Goal: Task Accomplishment & Management: Complete application form

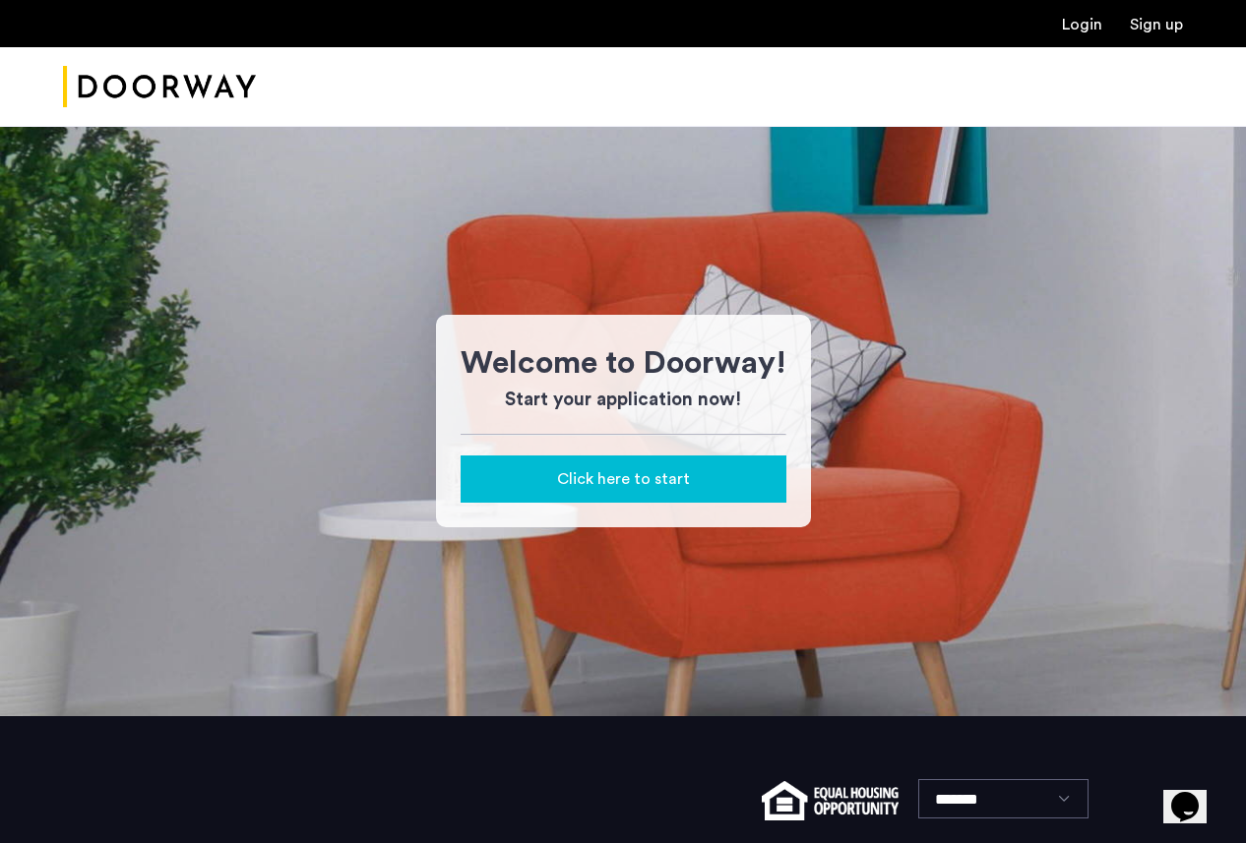
click at [746, 478] on div "Click here to start" at bounding box center [623, 480] width 294 height 24
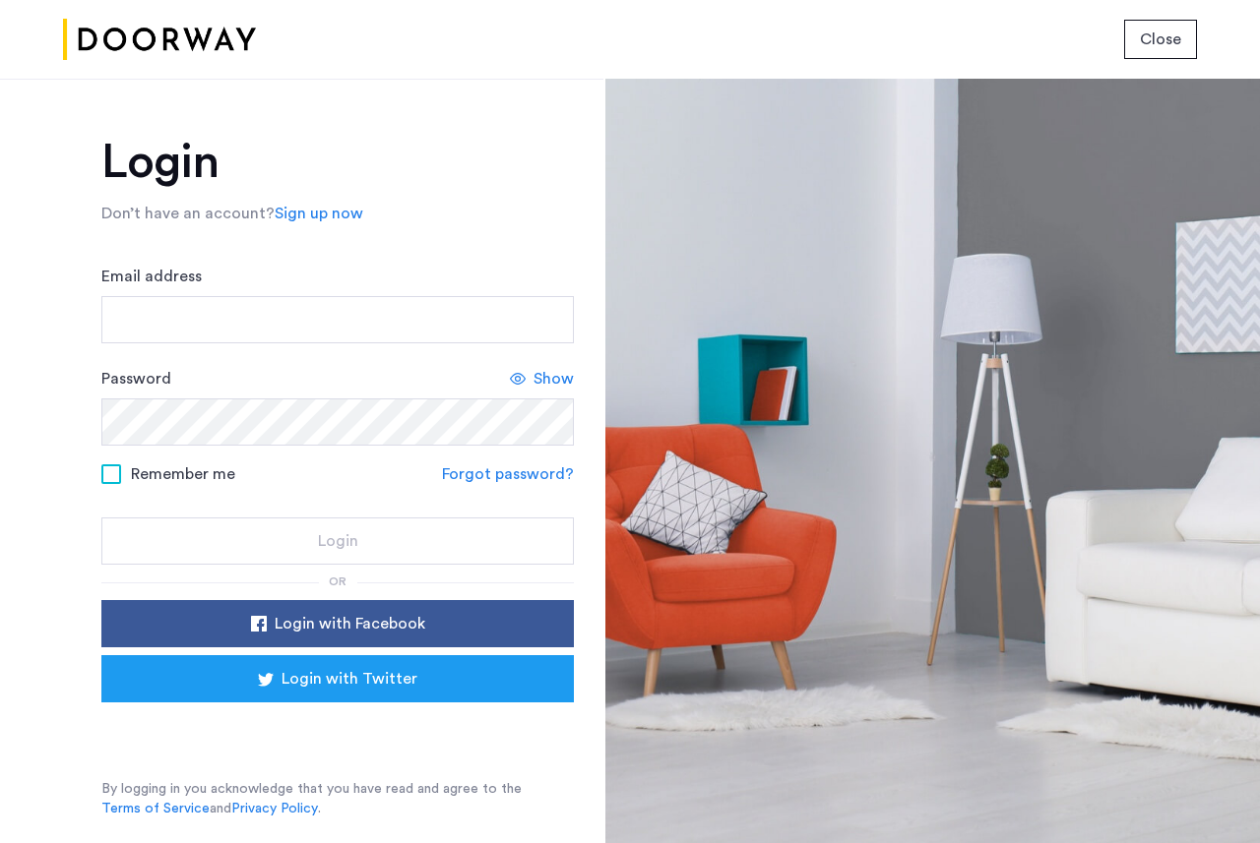
click at [1148, 41] on span "Close" at bounding box center [1160, 40] width 41 height 24
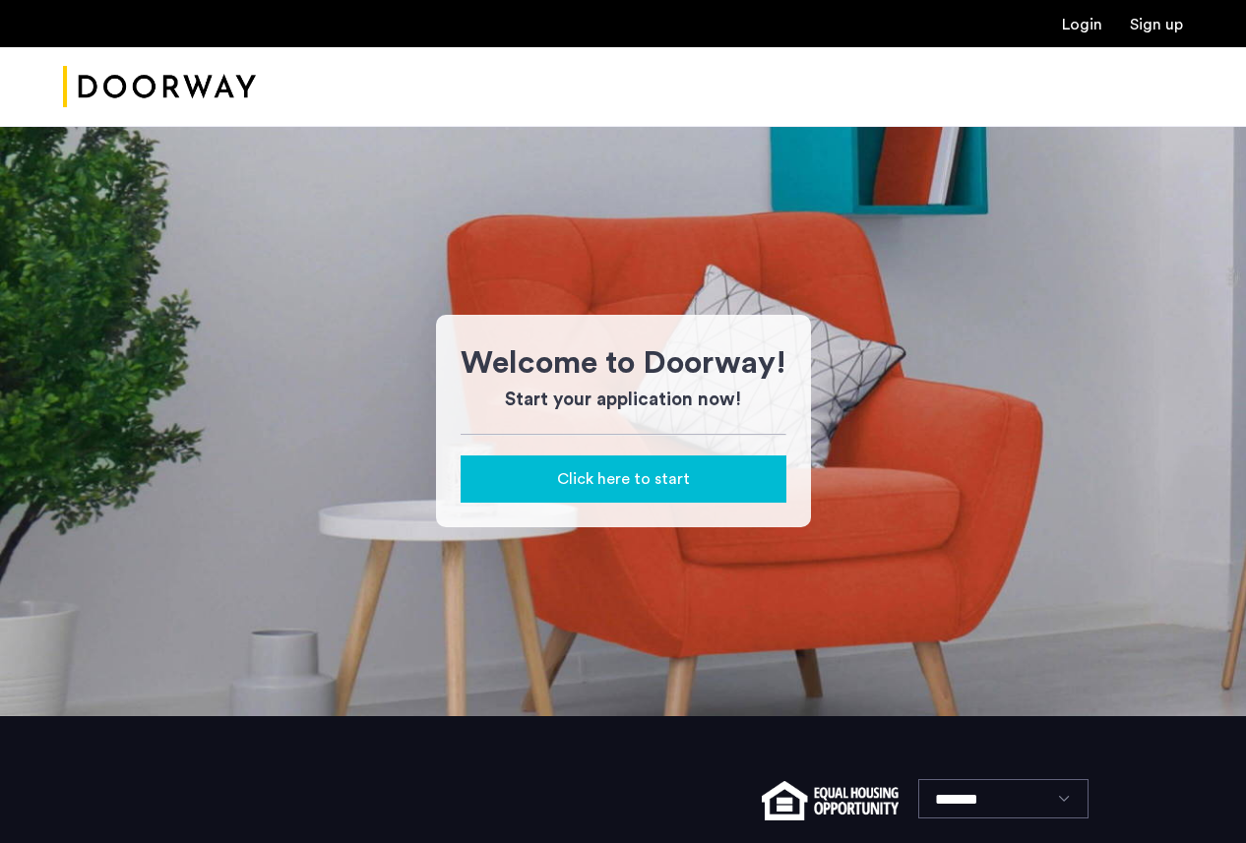
click at [1119, 75] on div at bounding box center [623, 87] width 1246 height 80
click at [1062, 30] on link "Login" at bounding box center [1082, 25] width 40 height 16
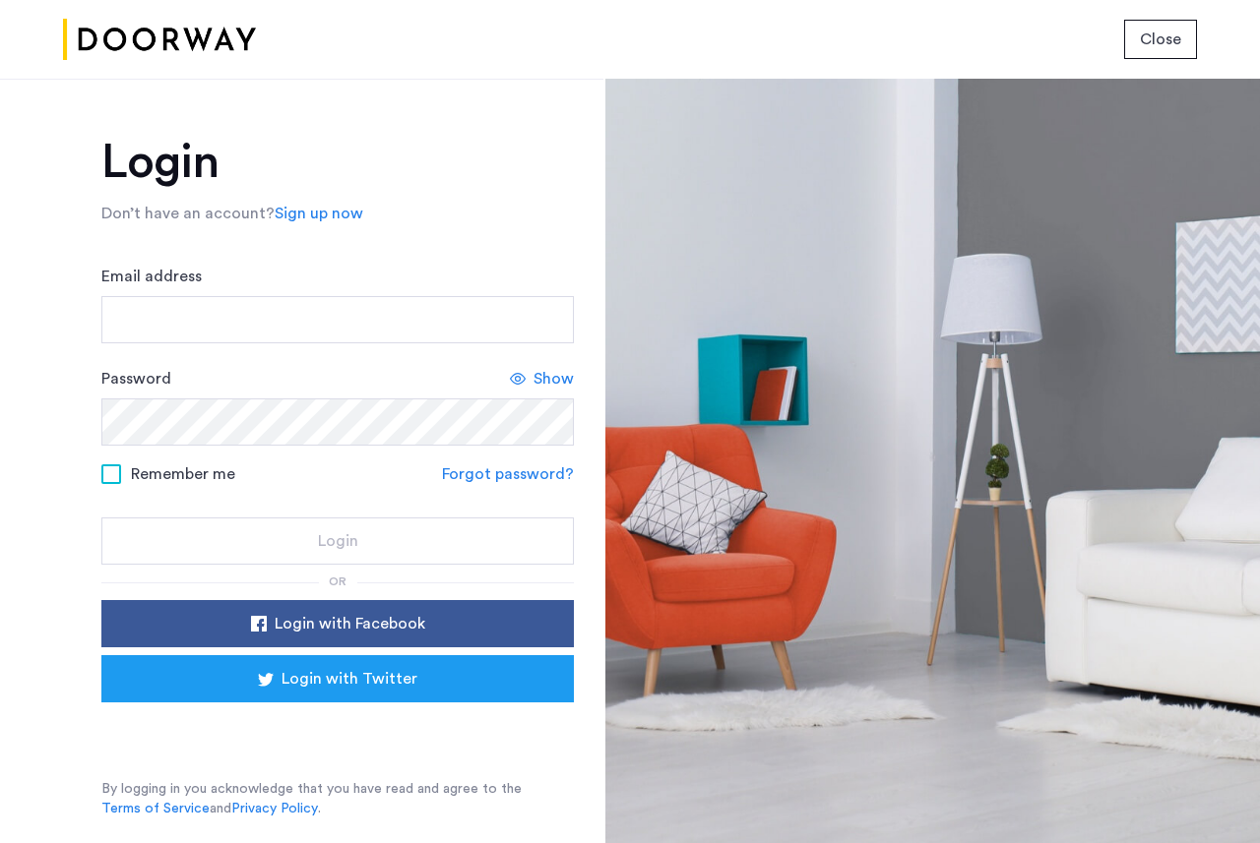
click at [143, 807] on link "Terms of Service" at bounding box center [155, 809] width 108 height 20
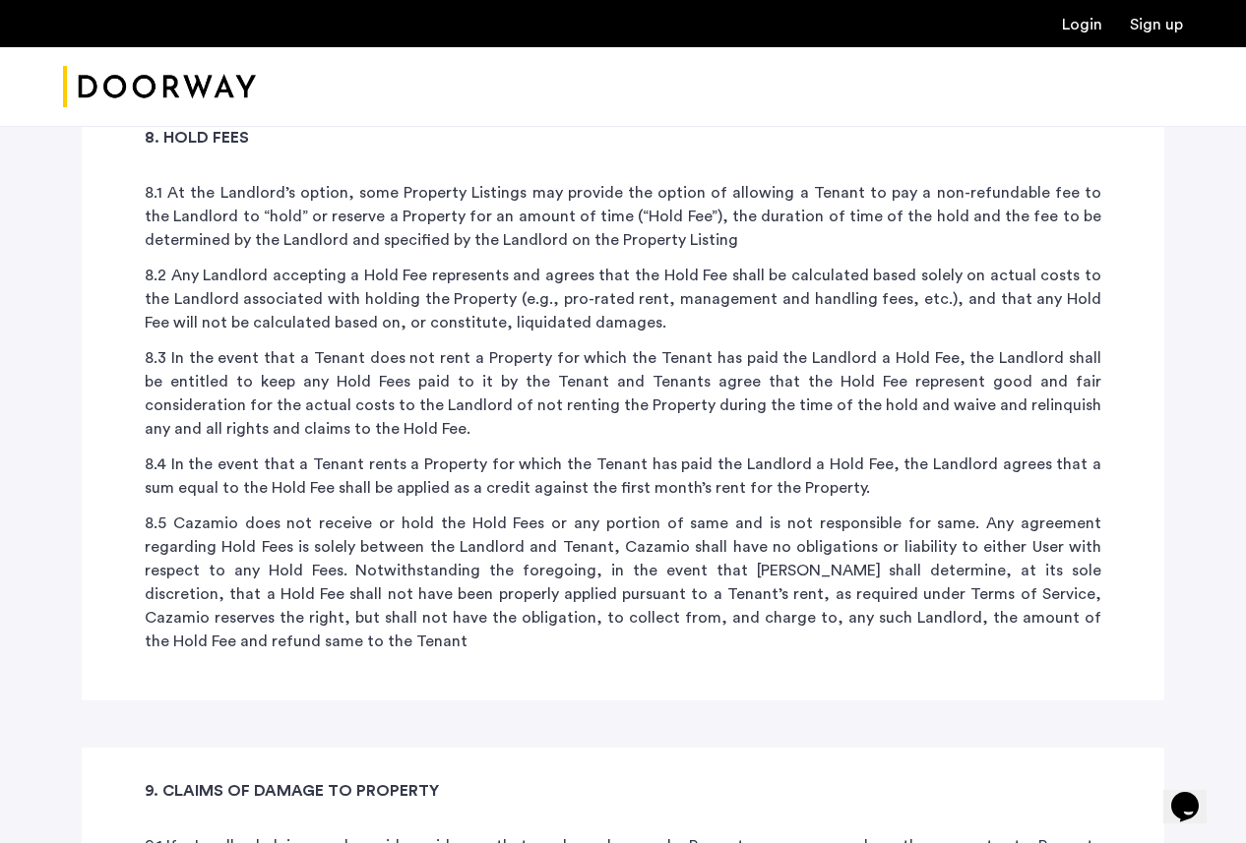
scroll to position [10030, 0]
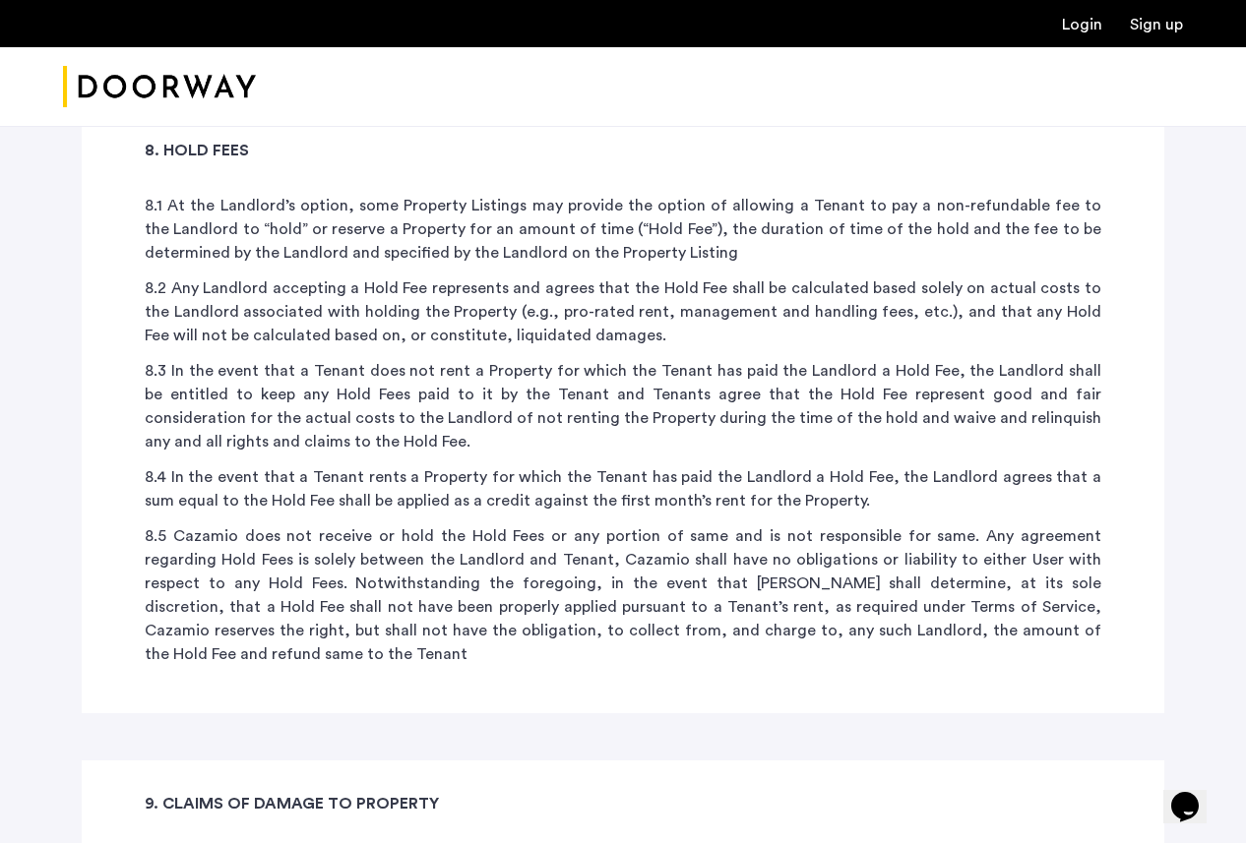
click at [927, 525] on p "8.5 Cazamio does not receive or hold the Hold Fees or any portion of same and i…" at bounding box center [623, 596] width 957 height 142
click at [863, 386] on div "8. HOLD FEES 8.1 At the Landlord’s option, some Property Listings may provide t…" at bounding box center [623, 410] width 1083 height 606
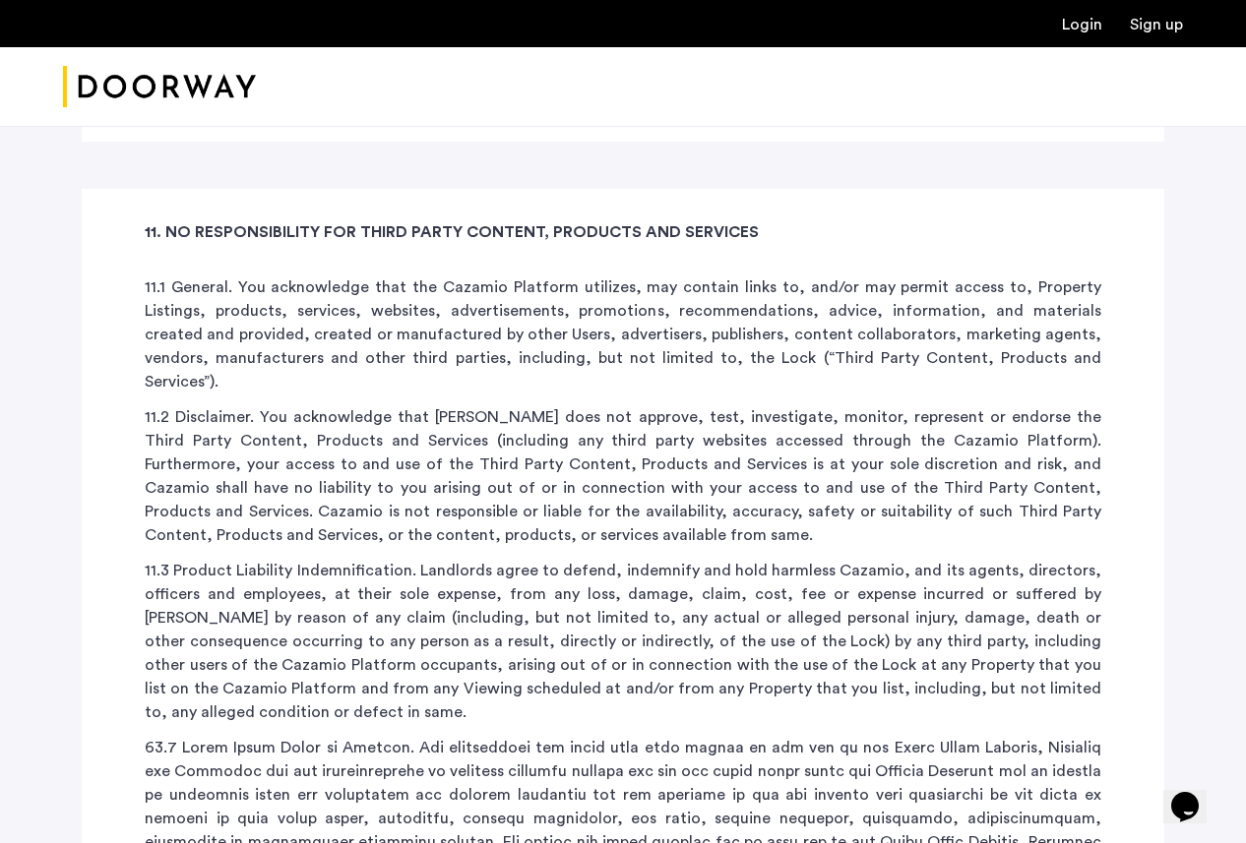
scroll to position [11686, 0]
